Goal: Task Accomplishment & Management: Manage account settings

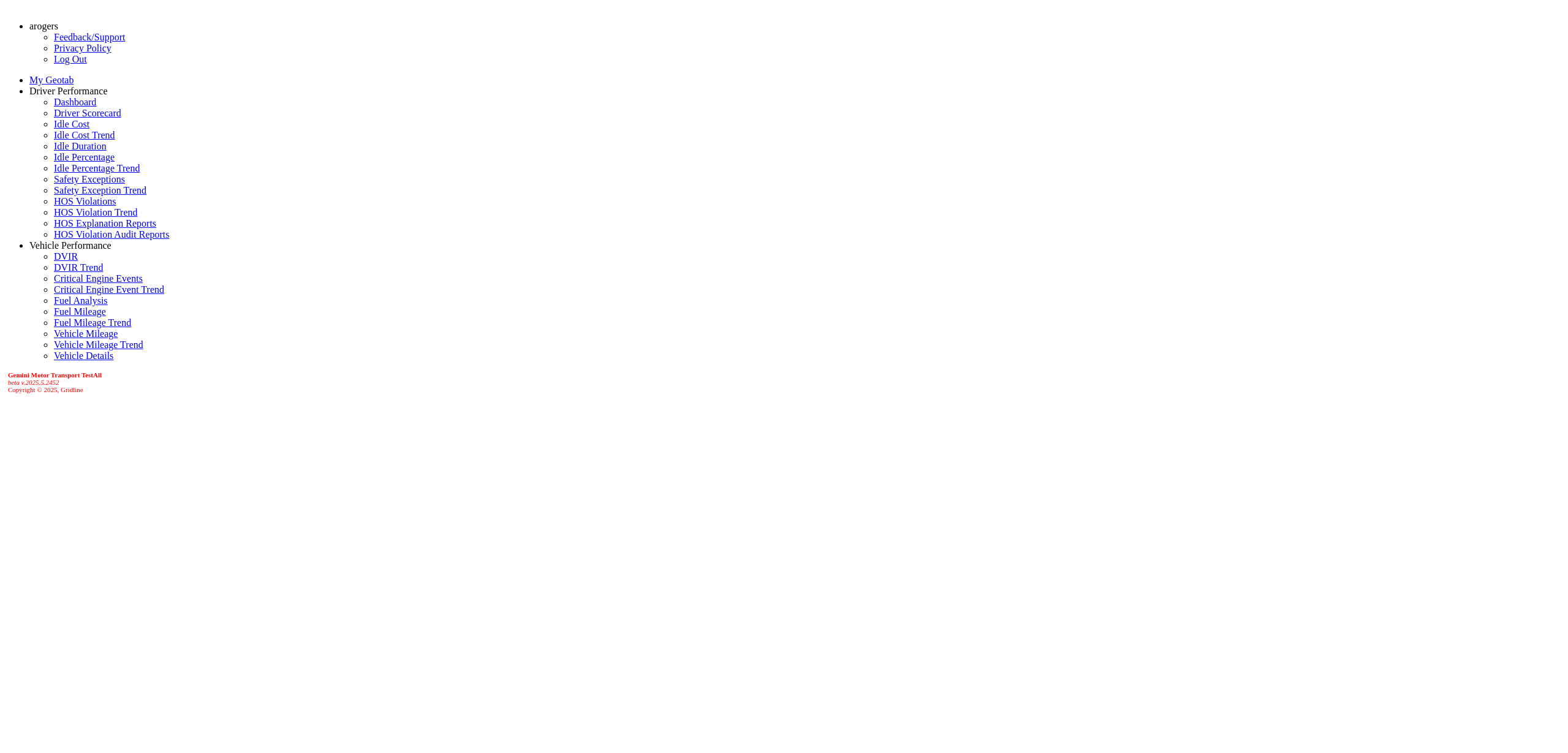
click at [90, 118] on link "Driver Scorecard" at bounding box center [87, 113] width 67 height 11
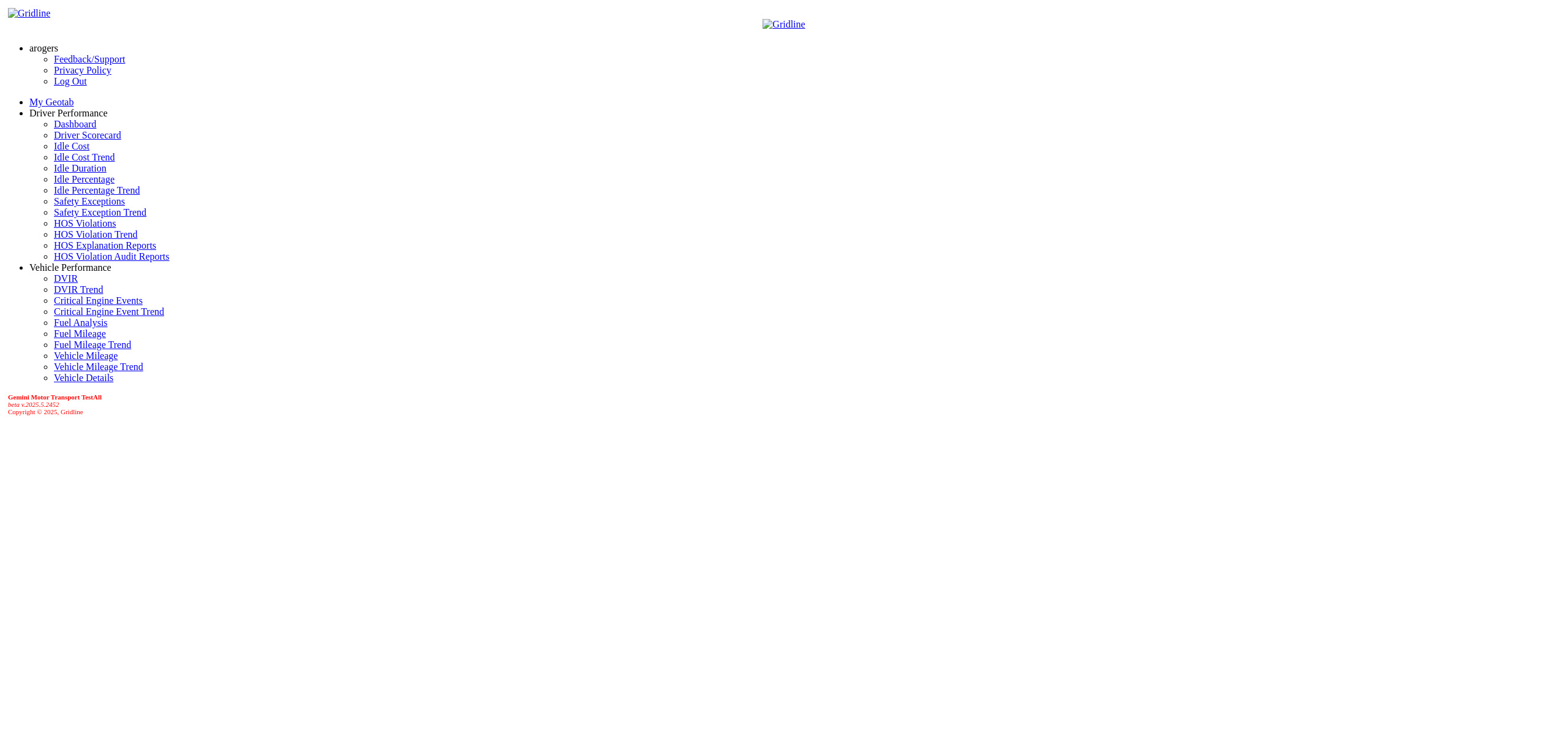
type input "*"
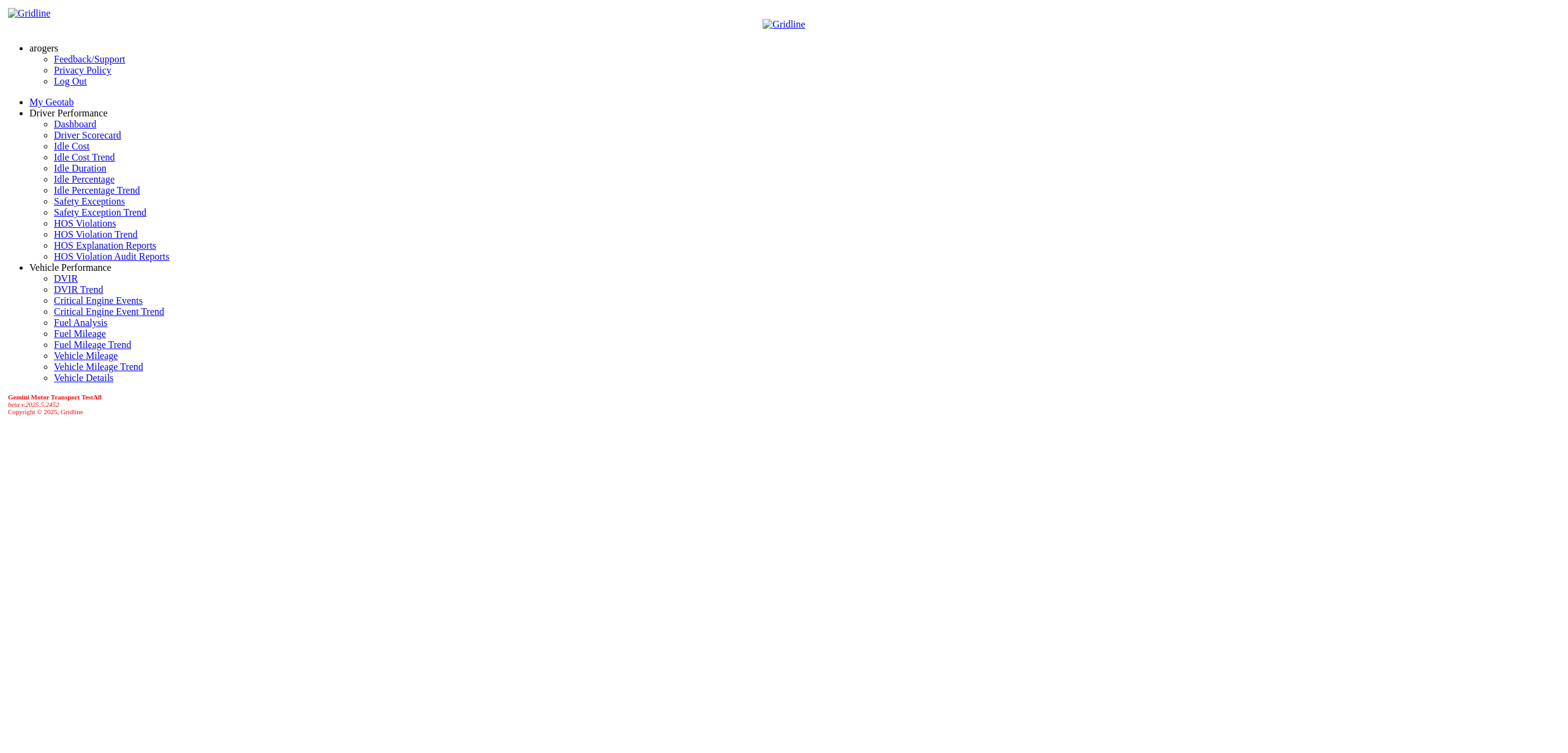
click at [58, 45] on link "arogers" at bounding box center [44, 48] width 29 height 11
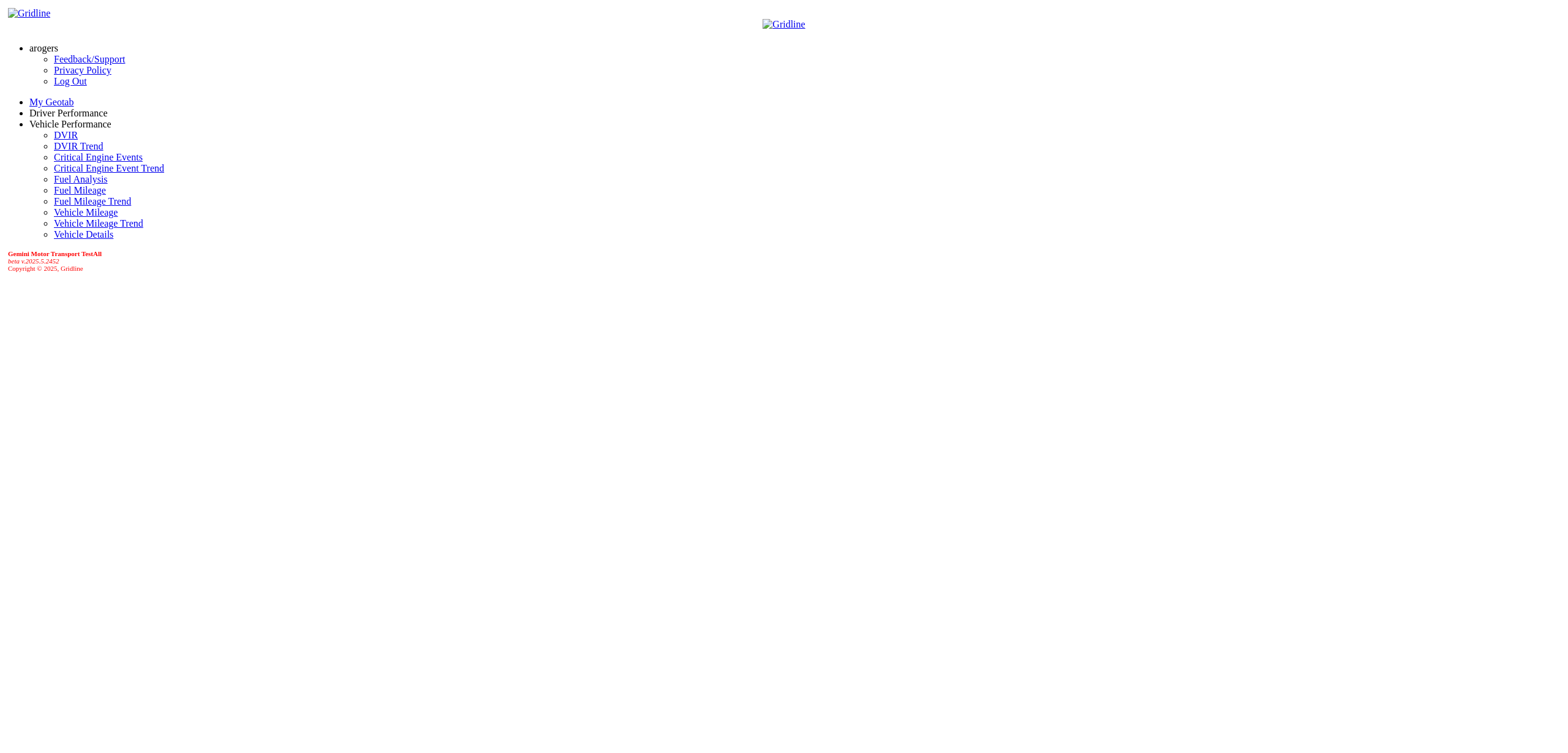
click at [59, 86] on link "Log Out" at bounding box center [70, 81] width 33 height 11
